Goal: Task Accomplishment & Management: Manage account settings

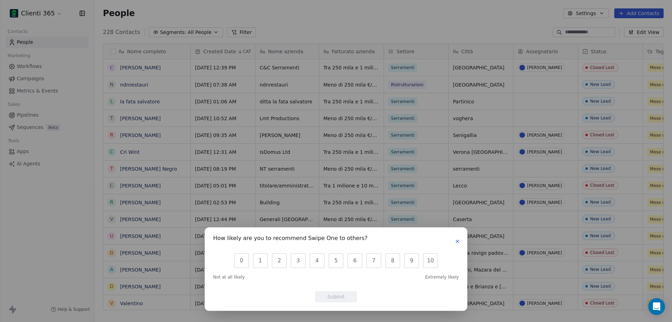
scroll to position [6, 6]
click at [454, 242] on button "button" at bounding box center [457, 241] width 8 height 8
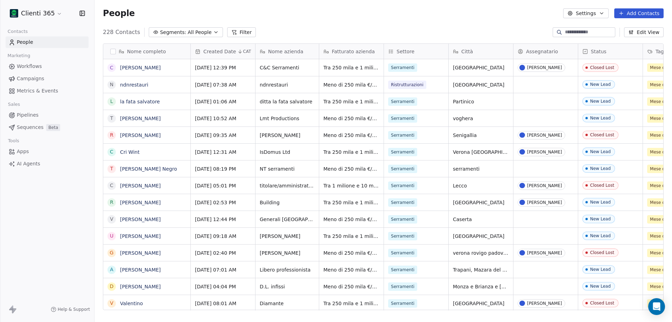
click at [37, 10] on html "Clienti 365 Contacts People Marketing Workflows Campaigns Metrics & Events Sale…" at bounding box center [336, 161] width 672 height 322
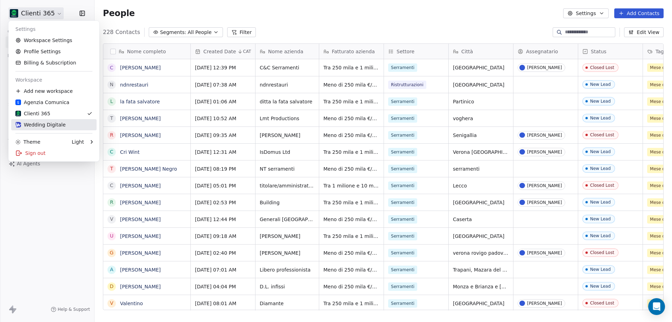
click at [43, 124] on div "Wedding Digitale" at bounding box center [40, 124] width 50 height 7
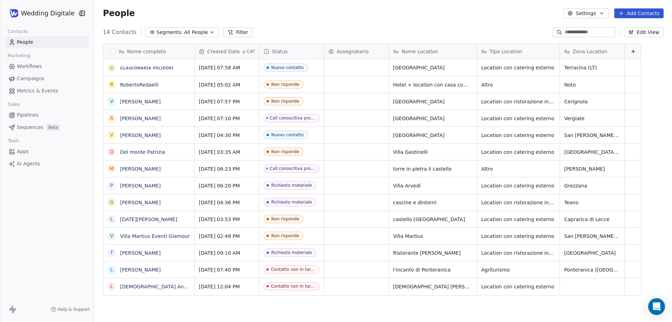
scroll to position [278, 572]
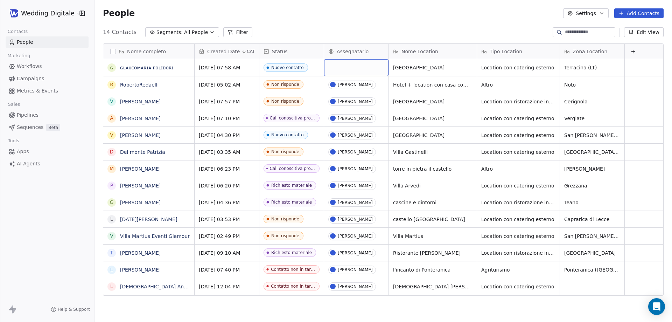
click at [351, 65] on div "grid" at bounding box center [356, 67] width 64 height 17
click at [356, 101] on div "[PERSON_NAME]" at bounding box center [360, 102] width 35 height 5
click at [334, 34] on div "14 Contacts Segments: All People Filter Edit View" at bounding box center [384, 32] width 578 height 11
click at [152, 169] on link "[PERSON_NAME]" at bounding box center [140, 169] width 41 height 6
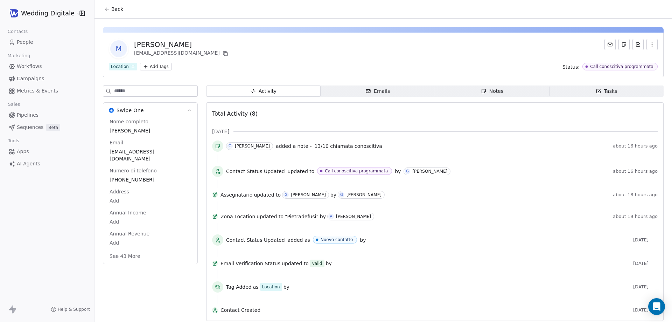
click at [482, 91] on icon "button" at bounding box center [484, 91] width 4 height 4
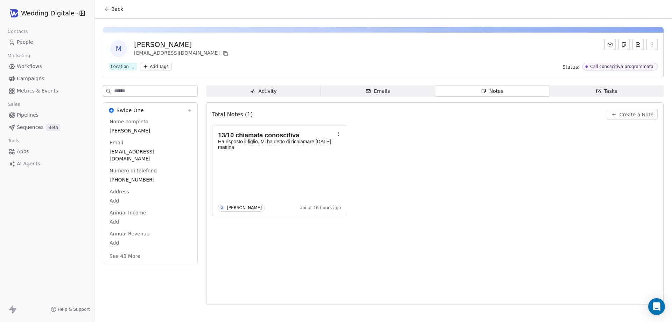
click at [118, 5] on button "Back" at bounding box center [113, 9] width 27 height 13
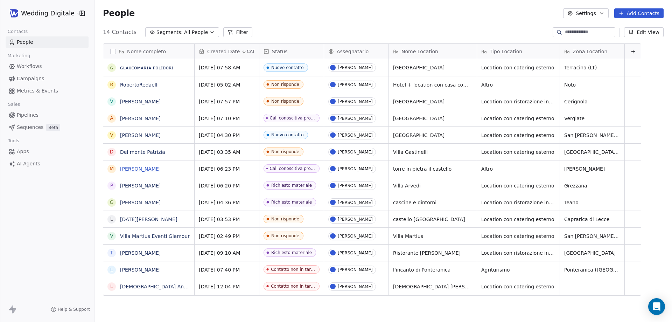
scroll to position [278, 572]
click at [160, 233] on link "Villa Martius Eventi Glamour" at bounding box center [155, 236] width 70 height 6
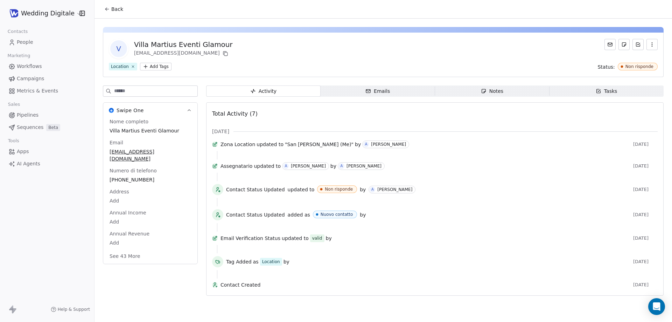
click at [488, 97] on div "Activity Activity Emails Emails Notes Notes Tasks Tasks Total Activity (7) [DAT…" at bounding box center [434, 192] width 457 height 214
click at [487, 88] on div "Notes" at bounding box center [492, 91] width 22 height 7
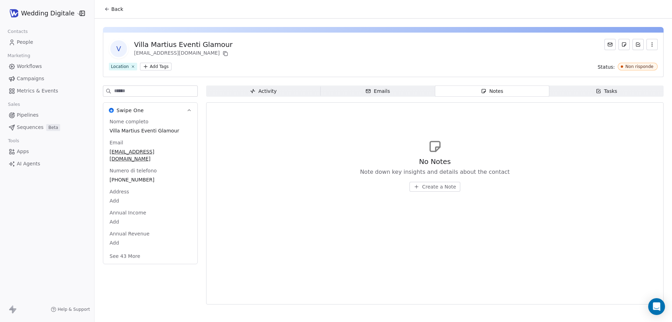
click at [441, 186] on span "Create a Note" at bounding box center [439, 186] width 34 height 7
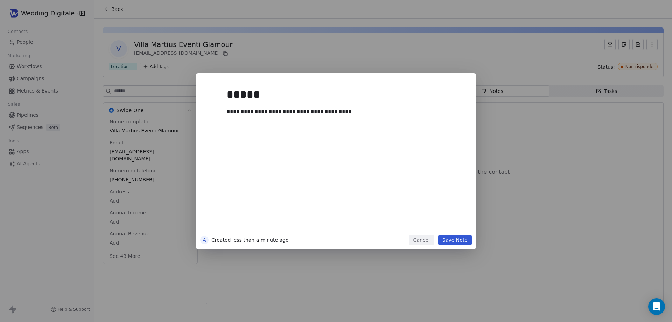
click at [456, 241] on button "Save Note" at bounding box center [455, 240] width 34 height 10
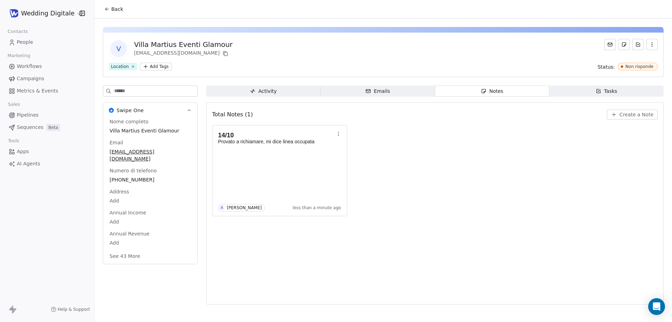
click at [113, 12] on span "Back" at bounding box center [117, 9] width 12 height 7
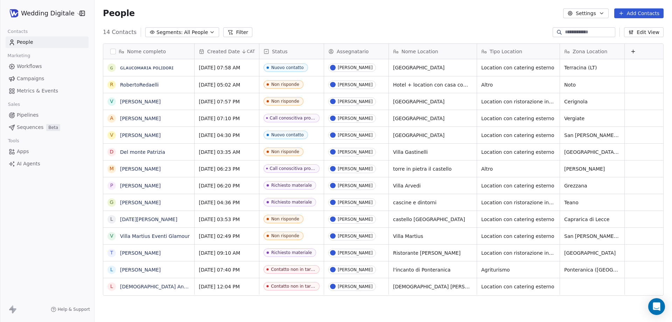
scroll to position [278, 572]
click at [421, 218] on span "castello [GEOGRAPHIC_DATA]" at bounding box center [429, 219] width 72 height 7
click at [466, 237] on html "Wedding Digitale Contacts People Marketing Workflows Campaigns Metrics & Events…" at bounding box center [336, 161] width 672 height 322
click at [471, 219] on icon "grid" at bounding box center [474, 218] width 6 height 6
click at [134, 219] on link "[DATE][PERSON_NAME]" at bounding box center [148, 219] width 57 height 6
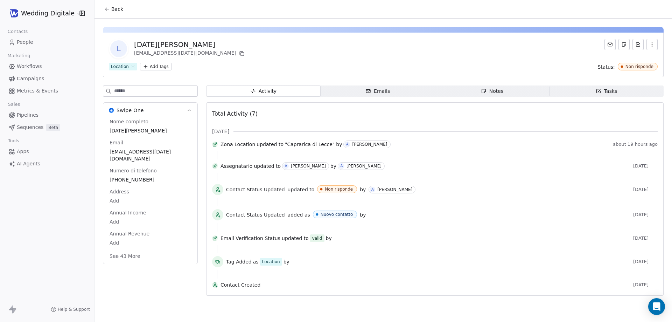
click at [492, 88] on div "Notes" at bounding box center [492, 91] width 22 height 7
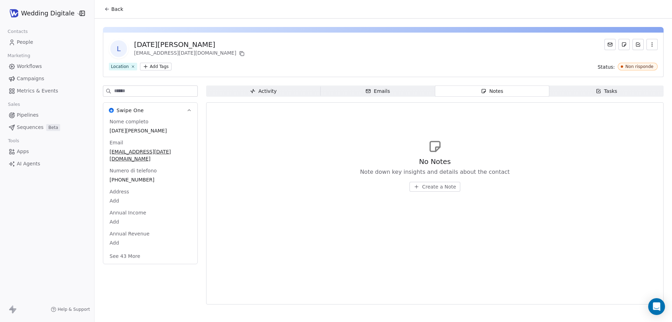
click at [438, 186] on span "Create a Note" at bounding box center [439, 186] width 34 height 7
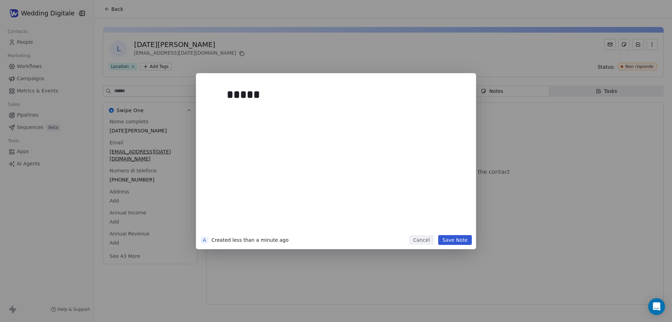
click at [309, 144] on div "*****" at bounding box center [346, 157] width 239 height 149
click at [466, 238] on button "Save Note" at bounding box center [455, 240] width 34 height 10
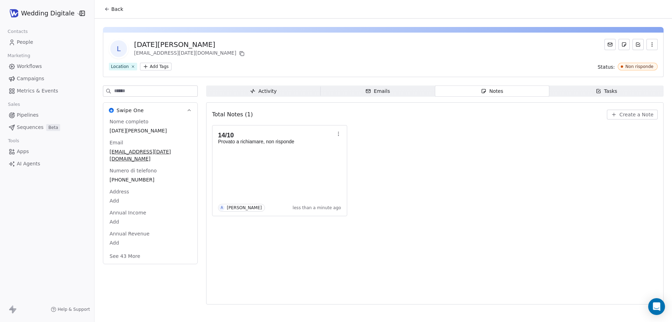
click at [118, 7] on span "Back" at bounding box center [117, 9] width 12 height 7
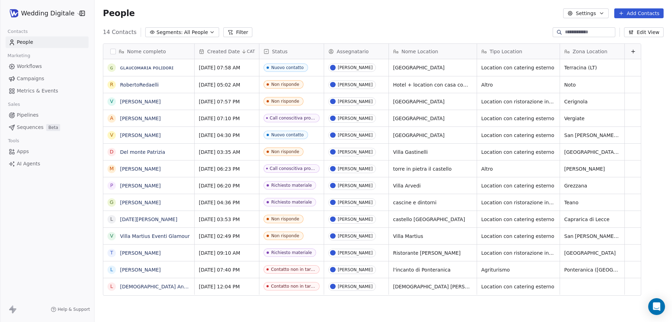
scroll to position [278, 572]
click at [353, 54] on span "Assegnatario" at bounding box center [353, 51] width 32 height 7
click at [365, 25] on html "Wedding Digitale Contacts People Marketing Workflows Campaigns Metrics & Events…" at bounding box center [336, 161] width 672 height 322
click at [237, 29] on button "Filter" at bounding box center [237, 32] width 29 height 10
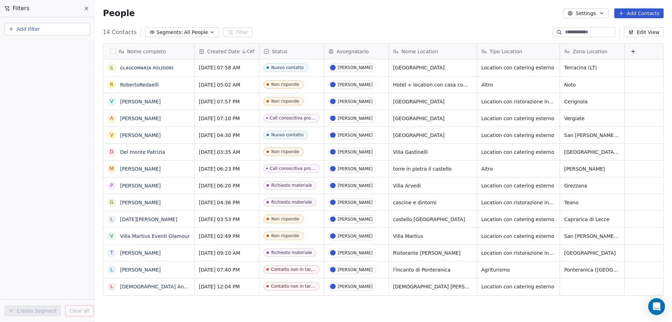
click at [38, 31] on span "Add Filter" at bounding box center [28, 29] width 23 height 7
click at [42, 47] on span "Contact properties" at bounding box center [35, 45] width 46 height 7
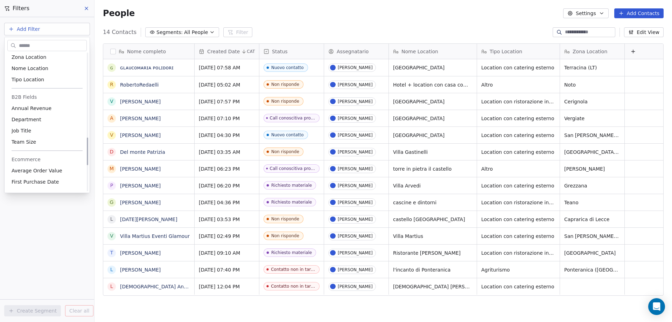
scroll to position [370, 0]
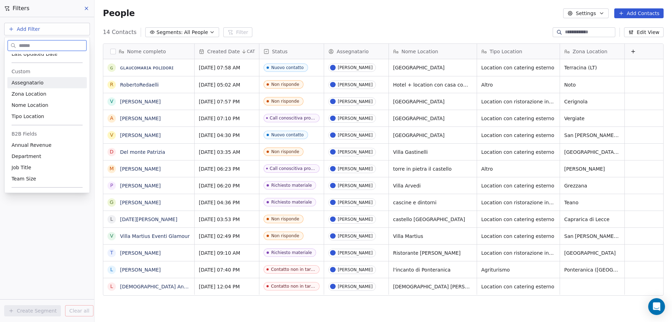
click at [39, 86] on div "Assegnatario" at bounding box center [46, 82] width 79 height 11
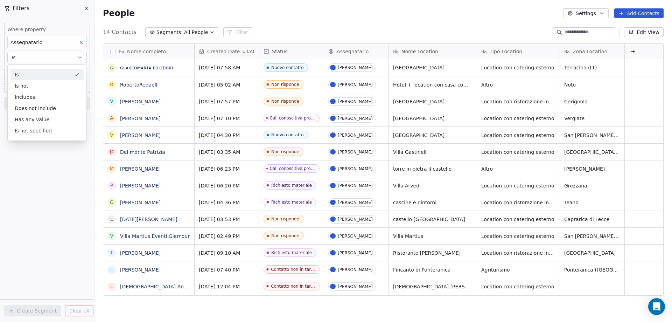
click at [33, 76] on div "Is" at bounding box center [47, 74] width 73 height 11
click at [38, 74] on body "Wedding Digitale Contacts People Marketing Workflows Campaigns Metrics & Events…" at bounding box center [336, 161] width 672 height 322
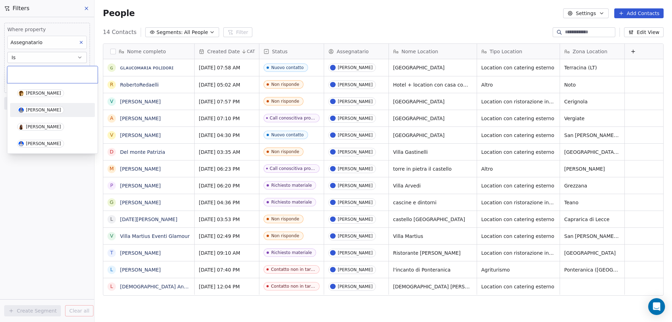
click at [36, 106] on span "[PERSON_NAME]" at bounding box center [40, 110] width 47 height 8
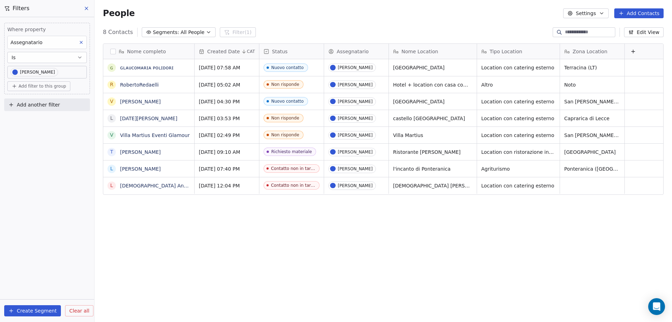
scroll to position [278, 572]
click at [467, 104] on button "grid" at bounding box center [468, 100] width 8 height 8
click at [288, 102] on div "Nuovo contatto" at bounding box center [288, 101] width 33 height 5
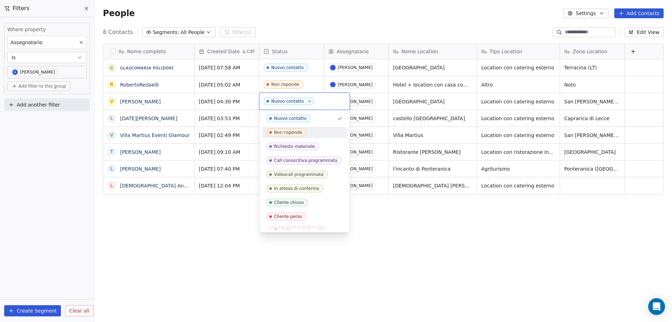
click at [291, 131] on div "Non risponde" at bounding box center [288, 132] width 28 height 5
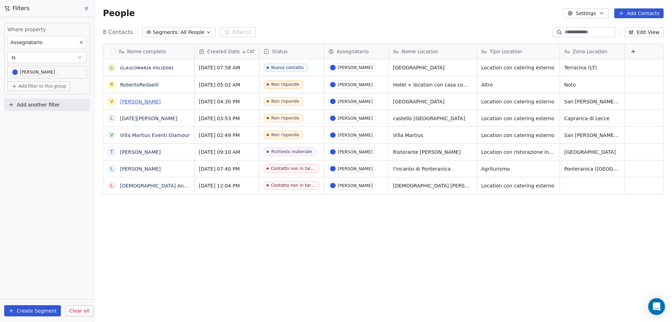
click at [136, 99] on link "[PERSON_NAME]" at bounding box center [140, 102] width 41 height 6
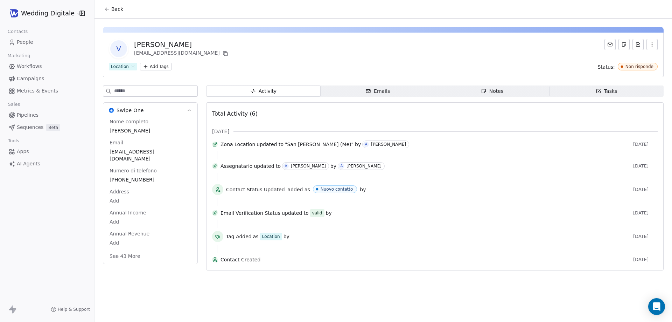
click at [469, 89] on span "Notes Notes" at bounding box center [492, 90] width 114 height 11
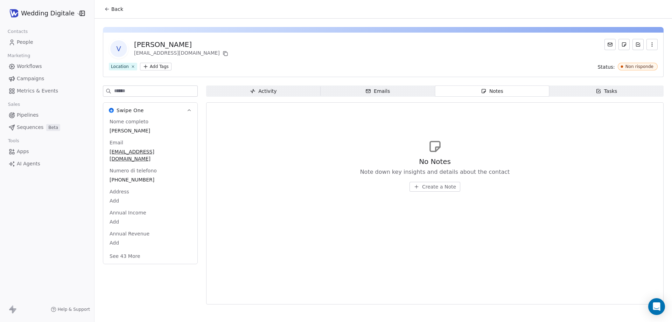
click at [450, 184] on span "Create a Note" at bounding box center [439, 186] width 34 height 7
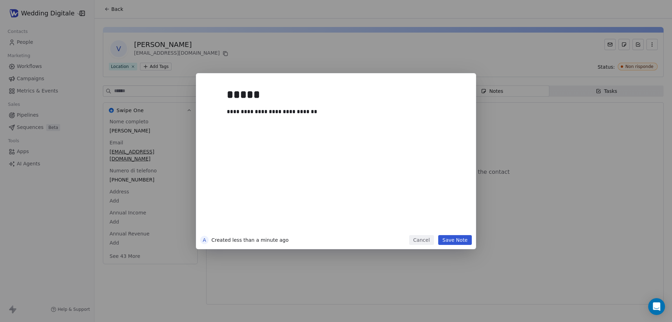
click at [458, 242] on button "Save Note" at bounding box center [455, 240] width 34 height 10
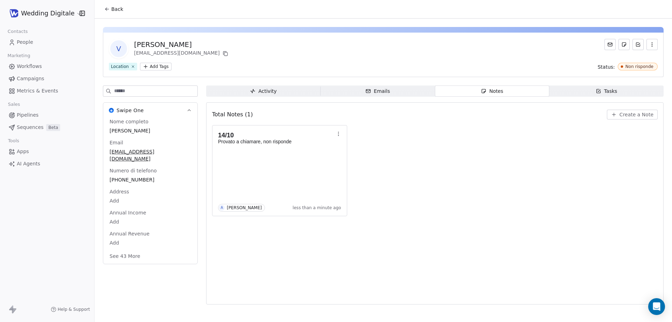
click at [112, 7] on span "Back" at bounding box center [117, 9] width 12 height 7
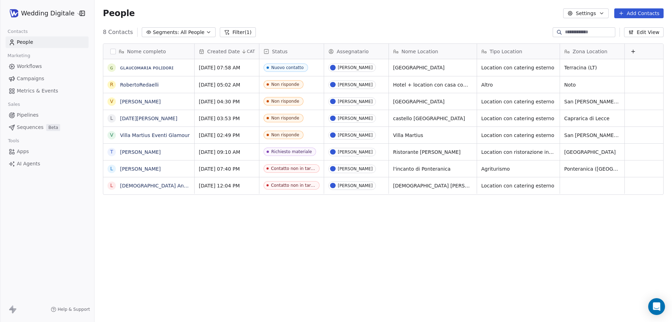
scroll to position [278, 572]
click at [133, 86] on link "RobertoRedaelli" at bounding box center [139, 85] width 39 height 6
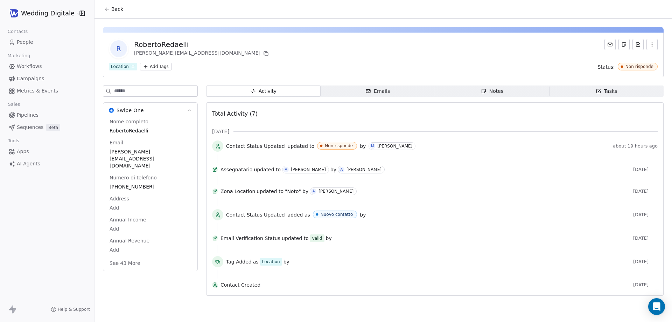
click at [481, 94] on div "Notes" at bounding box center [492, 91] width 22 height 7
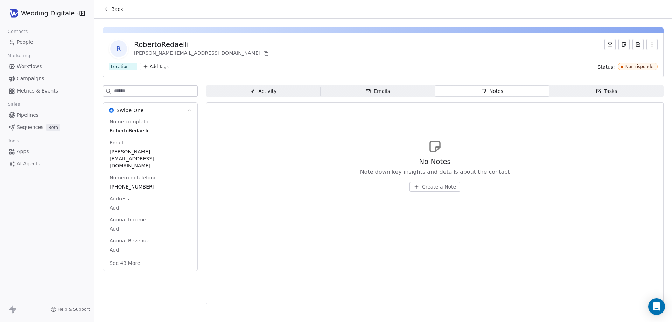
click at [274, 93] on div "Activity" at bounding box center [263, 91] width 27 height 7
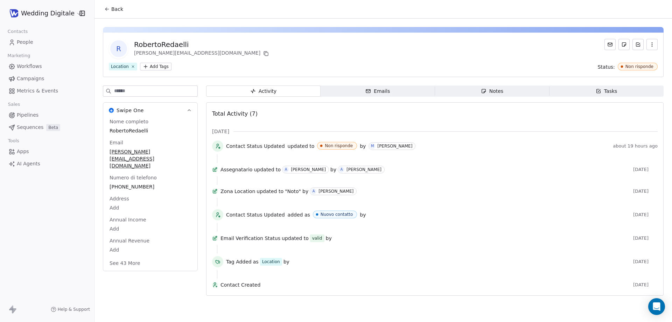
click at [116, 8] on span "Back" at bounding box center [117, 9] width 12 height 7
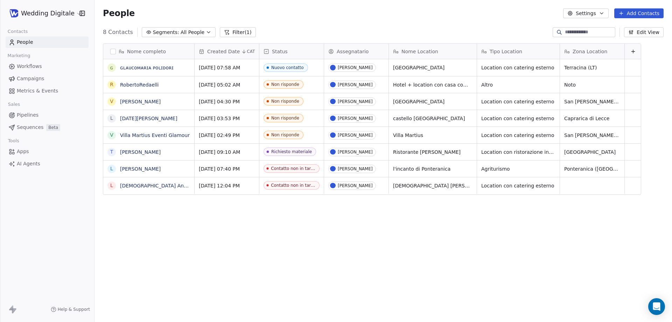
scroll to position [278, 572]
click at [148, 99] on link "[PERSON_NAME]" at bounding box center [140, 102] width 41 height 6
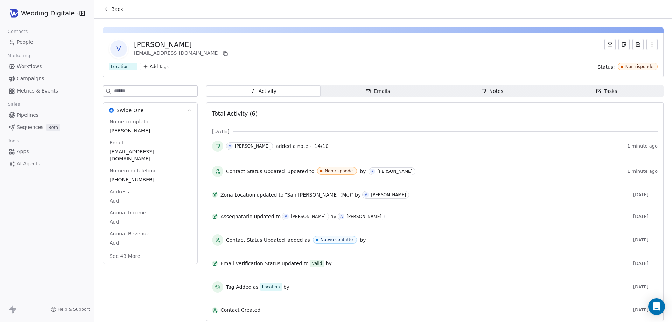
click at [527, 90] on span "Notes Notes" at bounding box center [492, 90] width 114 height 11
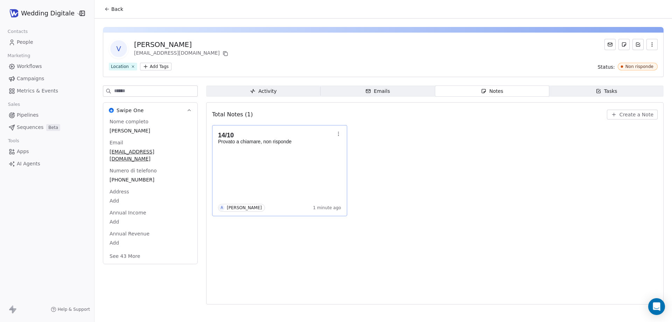
click at [288, 143] on p "Provato a chiamare, non risponde" at bounding box center [276, 142] width 116 height 6
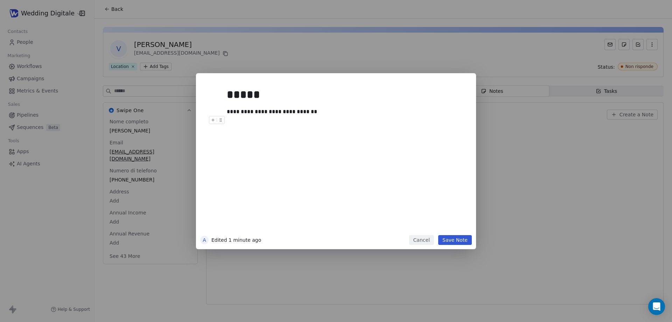
click at [329, 117] on div at bounding box center [346, 120] width 239 height 8
click at [326, 113] on div "**********" at bounding box center [344, 111] width 234 height 8
click at [452, 237] on button "Save Note" at bounding box center [455, 240] width 34 height 10
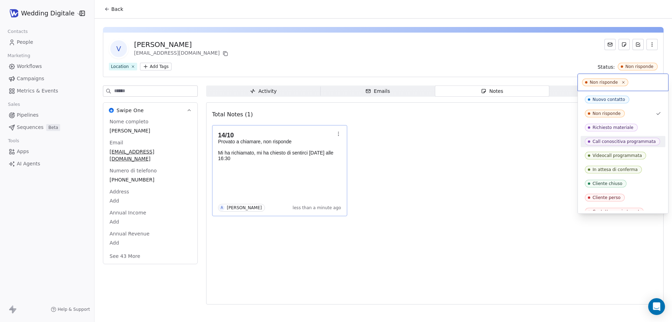
click at [615, 143] on div "Call conoscitiva programmata" at bounding box center [624, 141] width 63 height 5
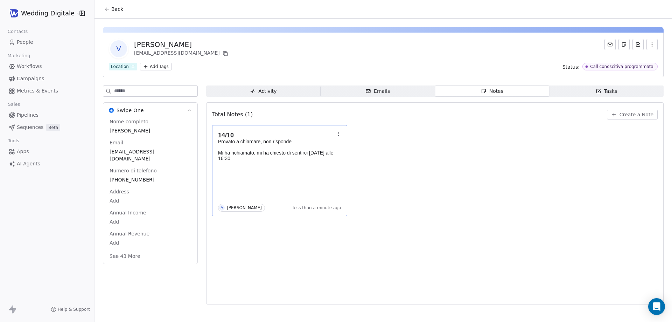
click at [121, 9] on span "Back" at bounding box center [117, 9] width 12 height 7
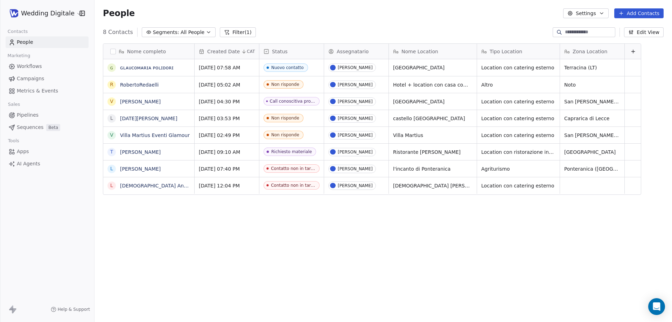
scroll to position [278, 572]
click at [134, 82] on link "RobertoRedaelli" at bounding box center [139, 85] width 39 height 6
